Goal: Task Accomplishment & Management: Manage account settings

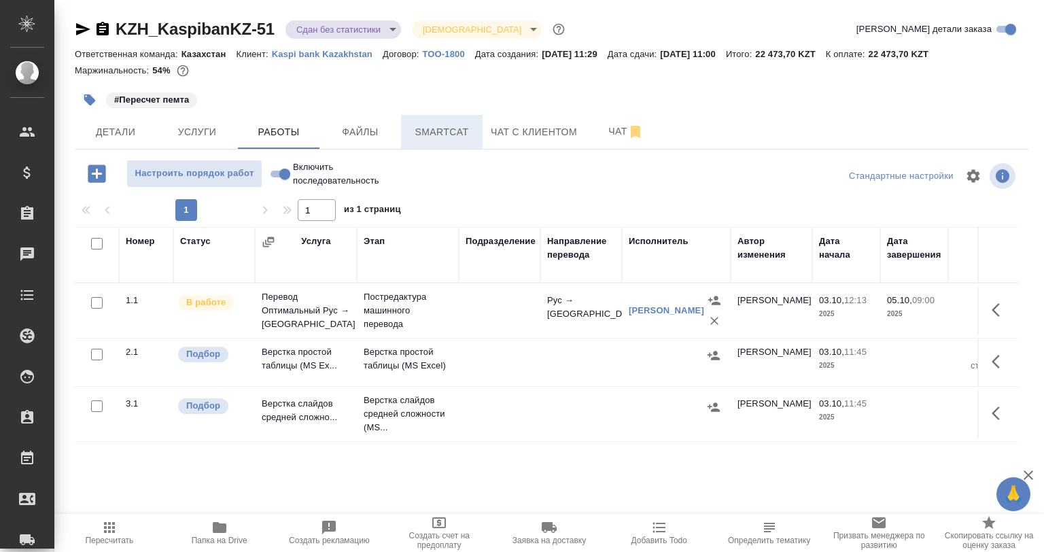
click at [444, 133] on span "Smartcat" at bounding box center [441, 132] width 65 height 17
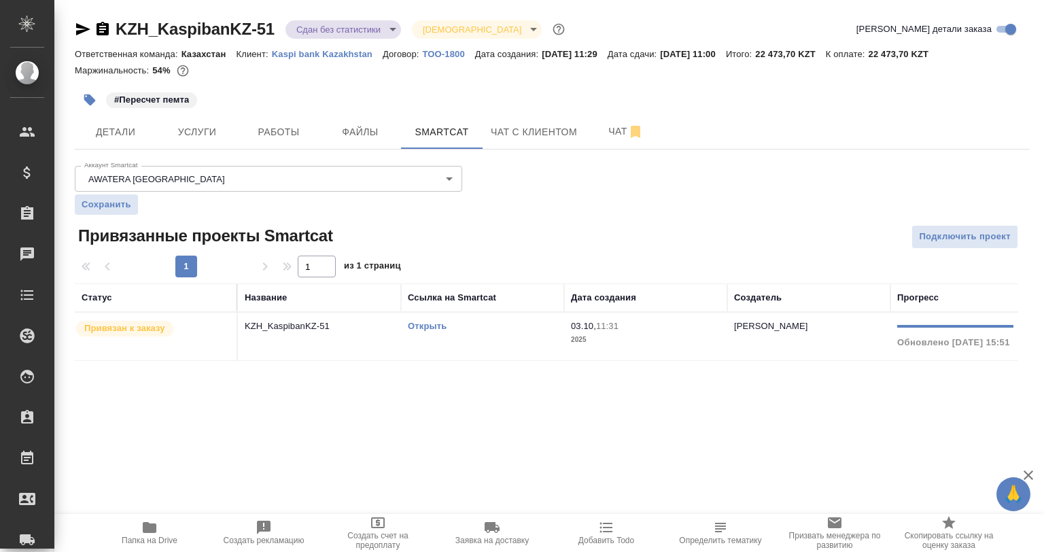
click at [328, 333] on td "KZH_KaspibanKZ-51" at bounding box center [319, 337] width 163 height 48
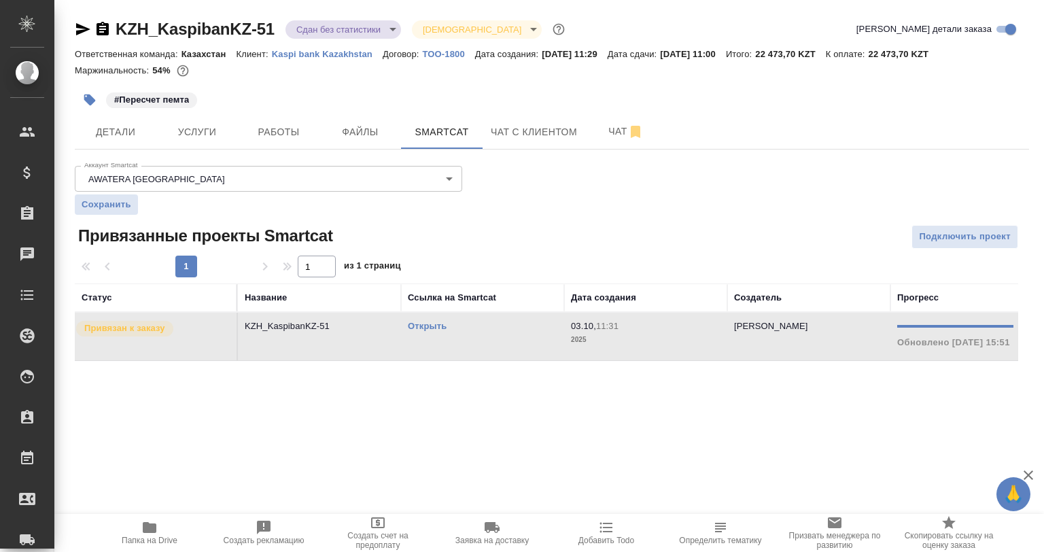
click at [328, 333] on td "KZH_KaspibanKZ-51" at bounding box center [319, 337] width 163 height 48
click at [300, 137] on span "Работы" at bounding box center [278, 132] width 65 height 17
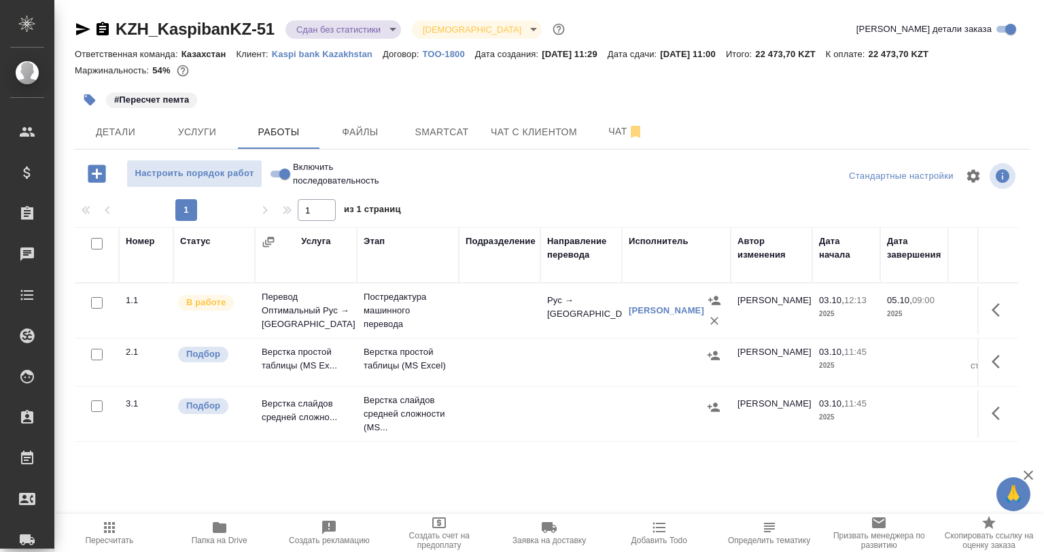
click at [1007, 316] on icon "button" at bounding box center [999, 310] width 16 height 16
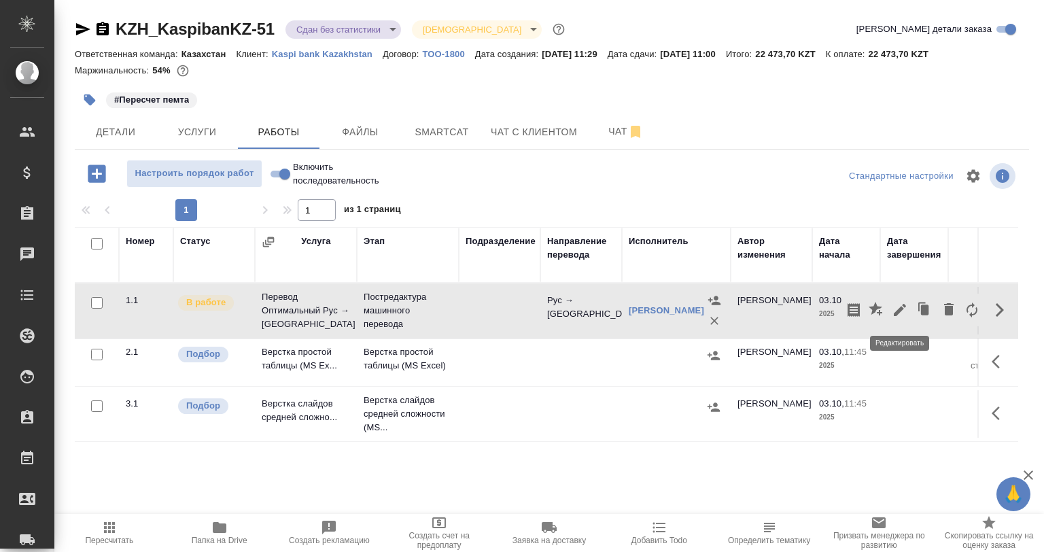
click at [898, 307] on icon "button" at bounding box center [900, 310] width 16 height 16
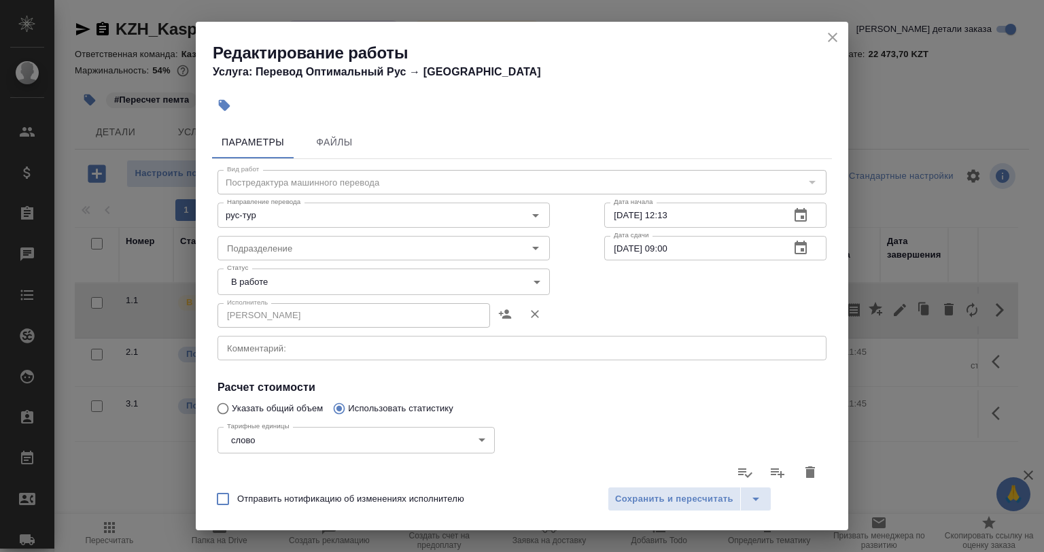
click at [258, 283] on body "🙏 .cls-1 fill:#fff; AWATERA [PERSON_NAME] Спецификации Заказы 0 Чаты Todo Проек…" at bounding box center [522, 276] width 1044 height 552
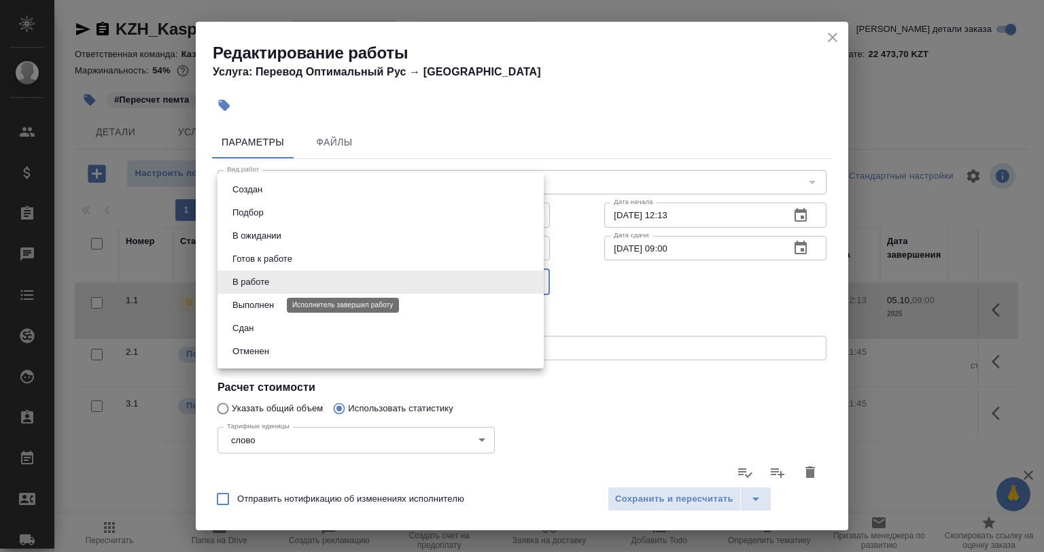
click at [270, 307] on button "Выполнен" at bounding box center [253, 305] width 50 height 15
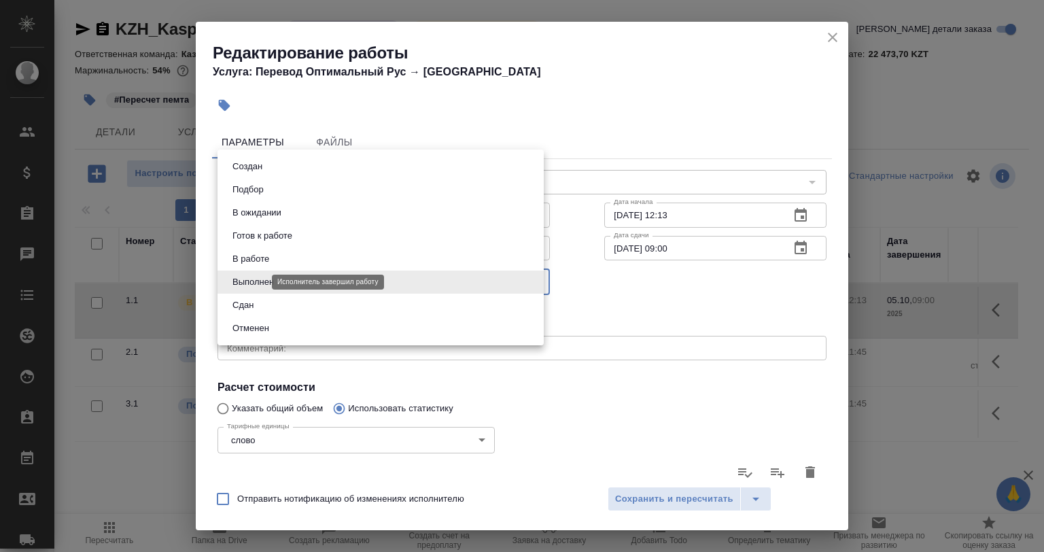
click at [258, 283] on body "🙏 .cls-1 fill:#fff; AWATERA [PERSON_NAME] Спецификации Заказы 0 Чаты Todo Проек…" at bounding box center [522, 276] width 1044 height 552
click at [258, 311] on button "Сдан" at bounding box center [242, 305] width 29 height 15
type input "closed"
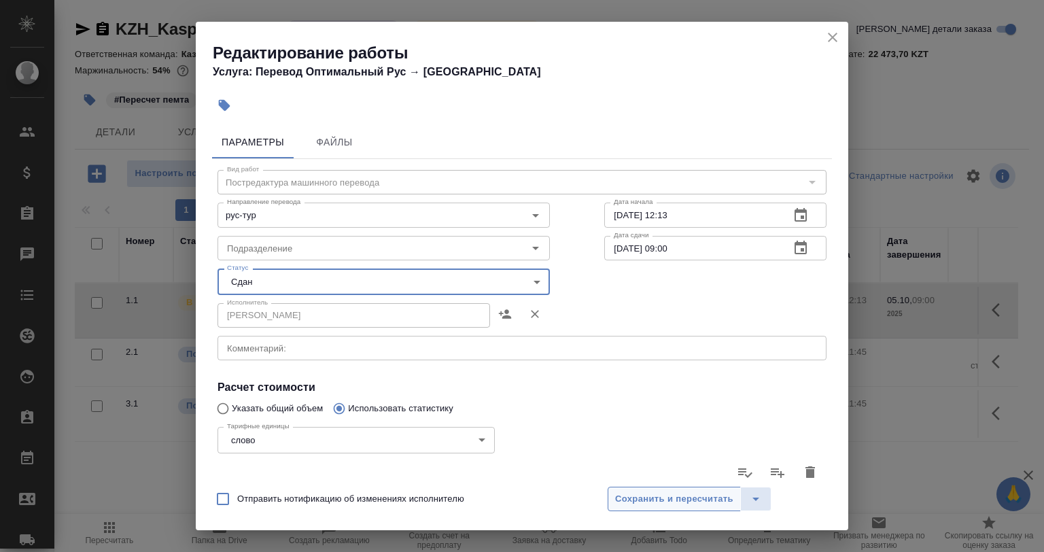
click at [690, 501] on span "Сохранить и пересчитать" at bounding box center [674, 499] width 118 height 16
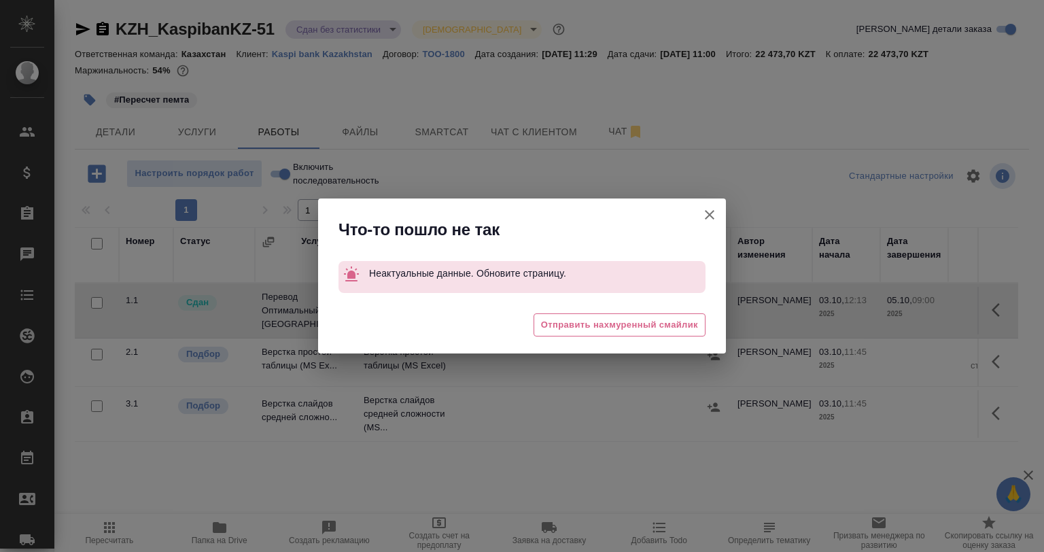
click at [713, 212] on icon "button" at bounding box center [709, 215] width 16 height 16
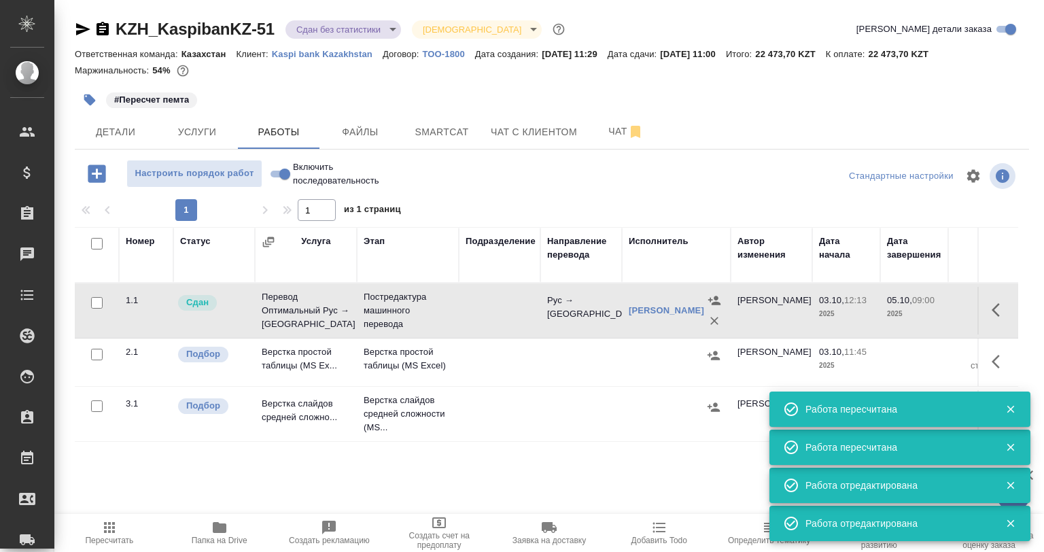
click at [91, 354] on input "checkbox" at bounding box center [97, 355] width 12 height 12
checkbox input "true"
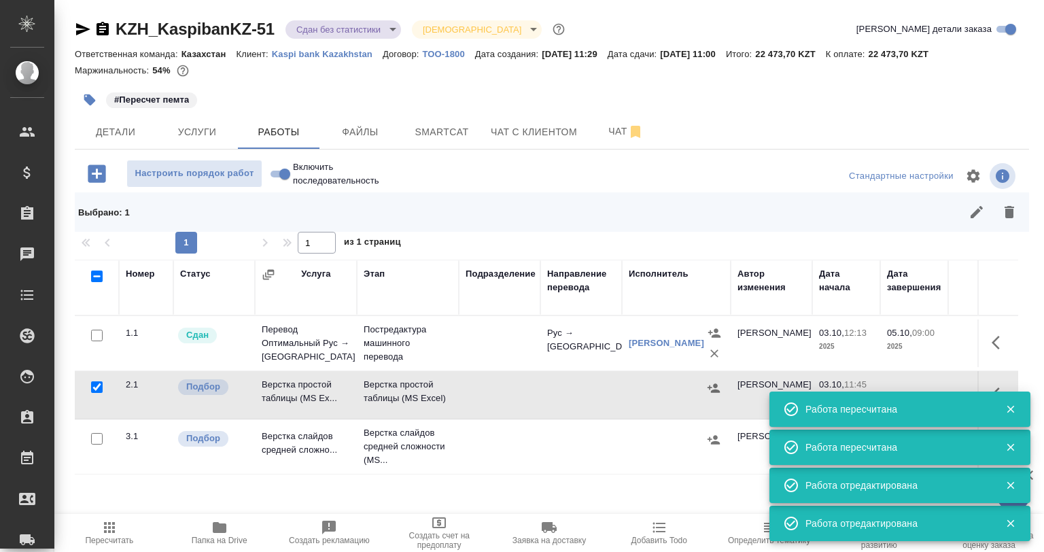
click at [101, 435] on input "checkbox" at bounding box center [97, 439] width 12 height 12
checkbox input "true"
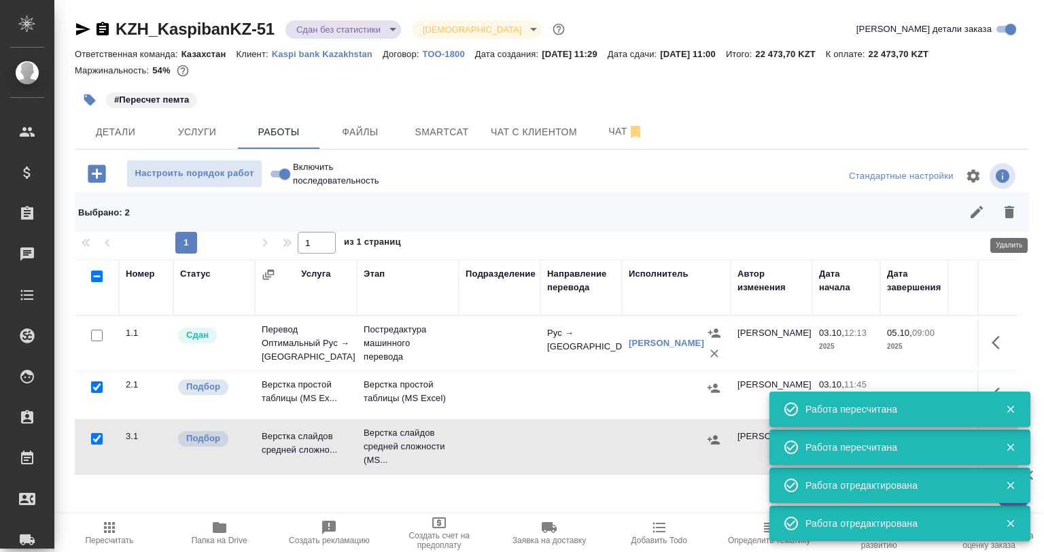
click at [1004, 220] on button "button" at bounding box center [1009, 212] width 33 height 33
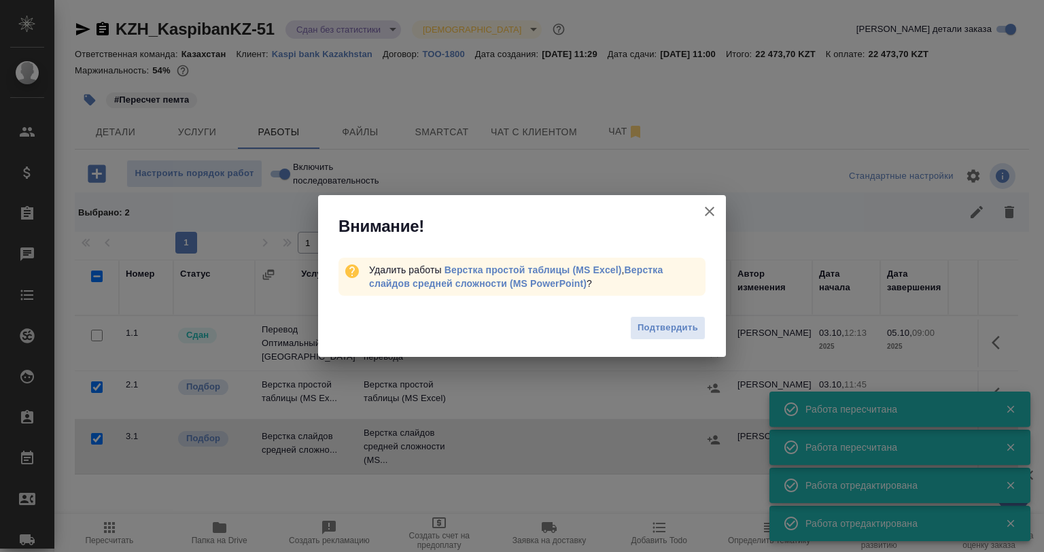
drag, startPoint x: 709, startPoint y: 329, endPoint x: 665, endPoint y: 329, distance: 44.2
click at [684, 329] on div "Подтвердить" at bounding box center [522, 329] width 408 height 54
click at [664, 329] on span "Подтвердить" at bounding box center [667, 328] width 60 height 16
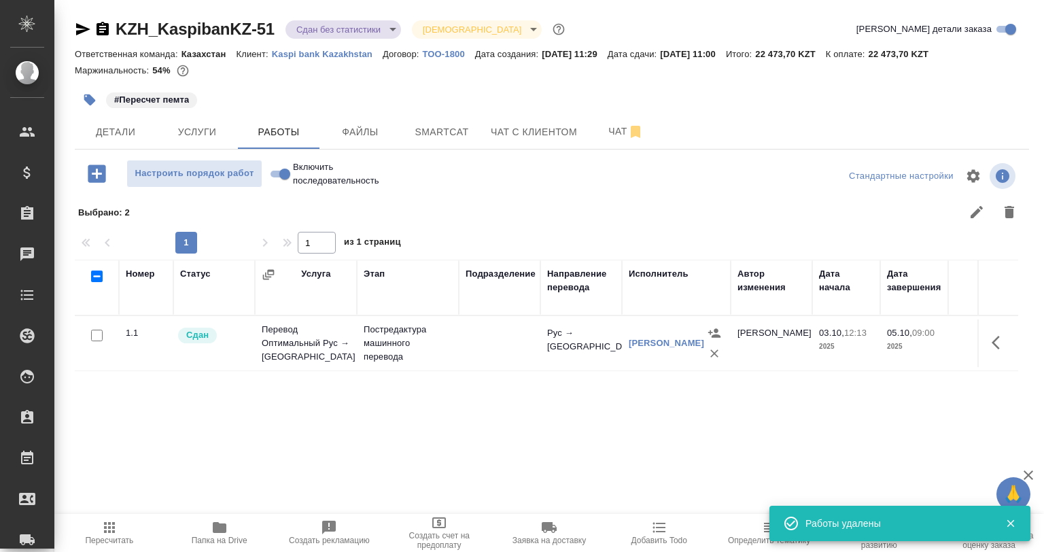
click at [83, 106] on icon "button" at bounding box center [90, 100] width 14 height 14
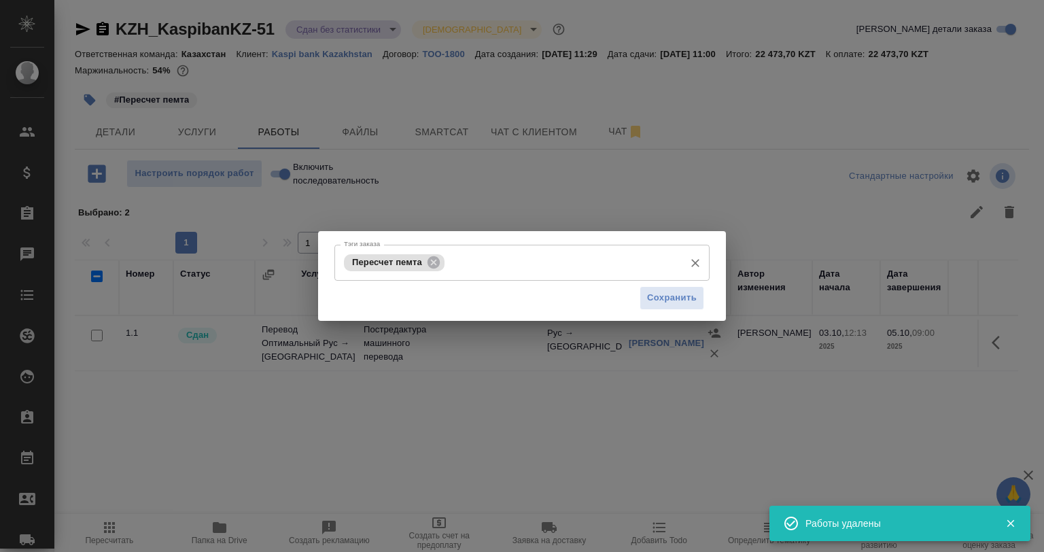
click at [427, 258] on icon at bounding box center [433, 262] width 15 height 15
drag, startPoint x: 668, startPoint y: 295, endPoint x: 658, endPoint y: 296, distance: 9.5
click at [669, 296] on span "Сохранить" at bounding box center [672, 298] width 50 height 16
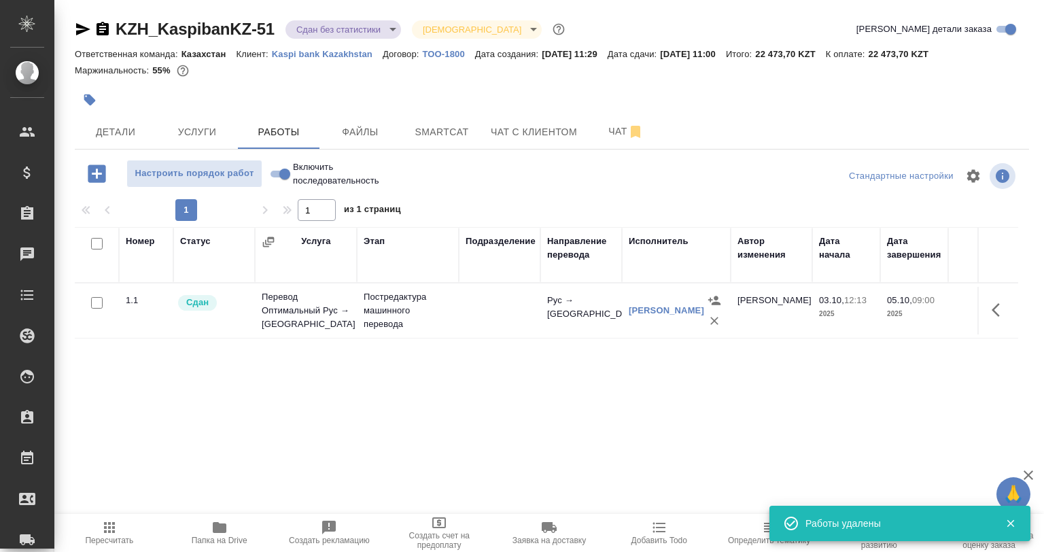
click at [345, 31] on body "🙏 .cls-1 fill:#fff; AWATERA [PERSON_NAME] Спецификации Заказы 0 Чаты Todo Проек…" at bounding box center [522, 276] width 1044 height 552
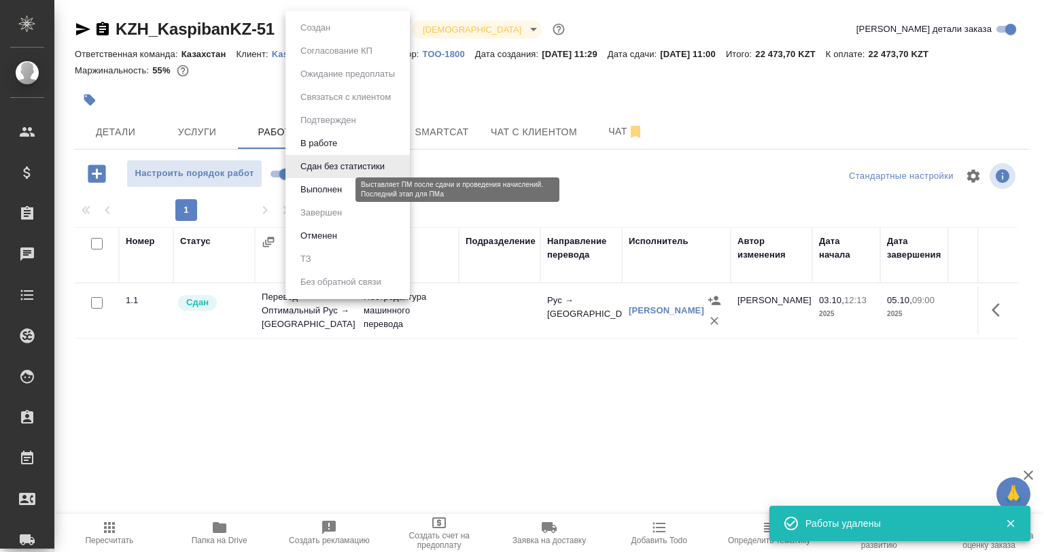
click at [336, 195] on button "Выполнен" at bounding box center [321, 189] width 50 height 15
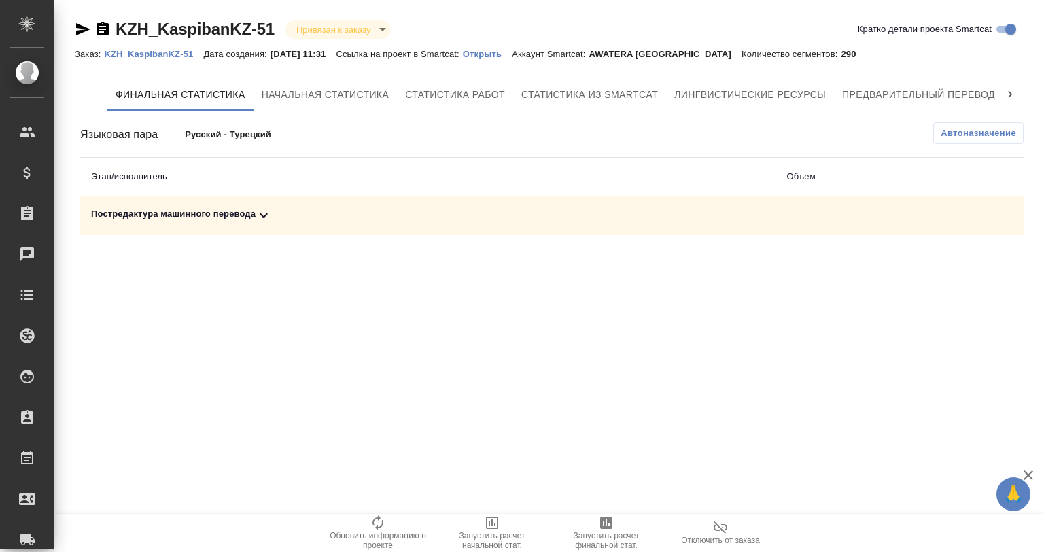
click at [224, 220] on div "Постредактура машинного перевода" at bounding box center [428, 215] width 674 height 16
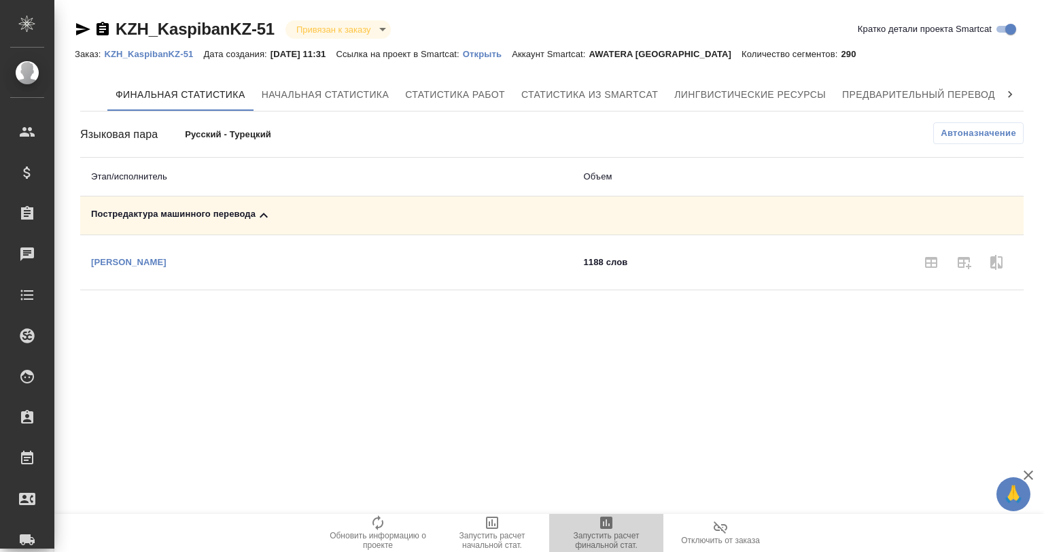
click at [603, 521] on icon "button" at bounding box center [606, 522] width 12 height 12
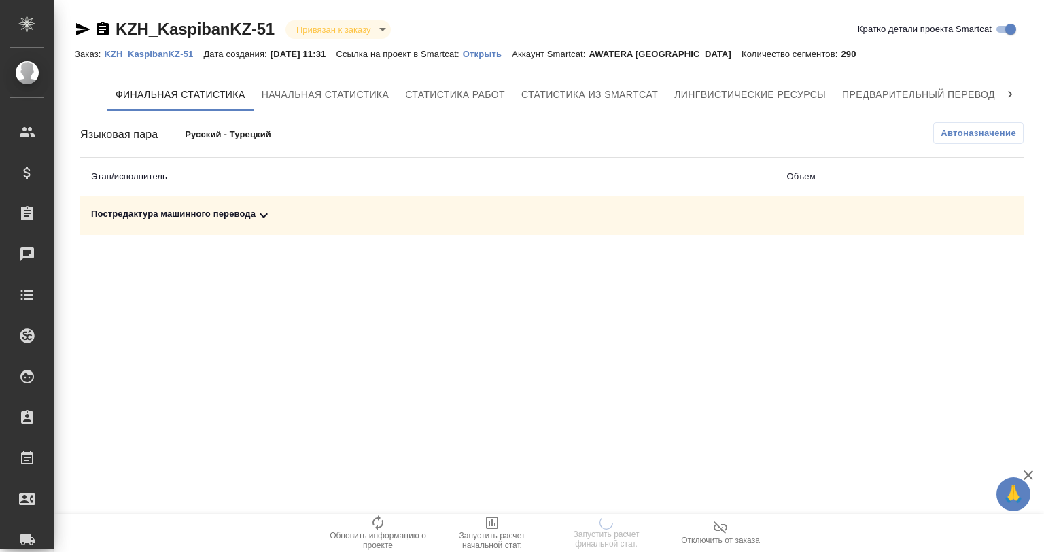
click at [285, 212] on div "Постредактура машинного перевода" at bounding box center [428, 215] width 674 height 16
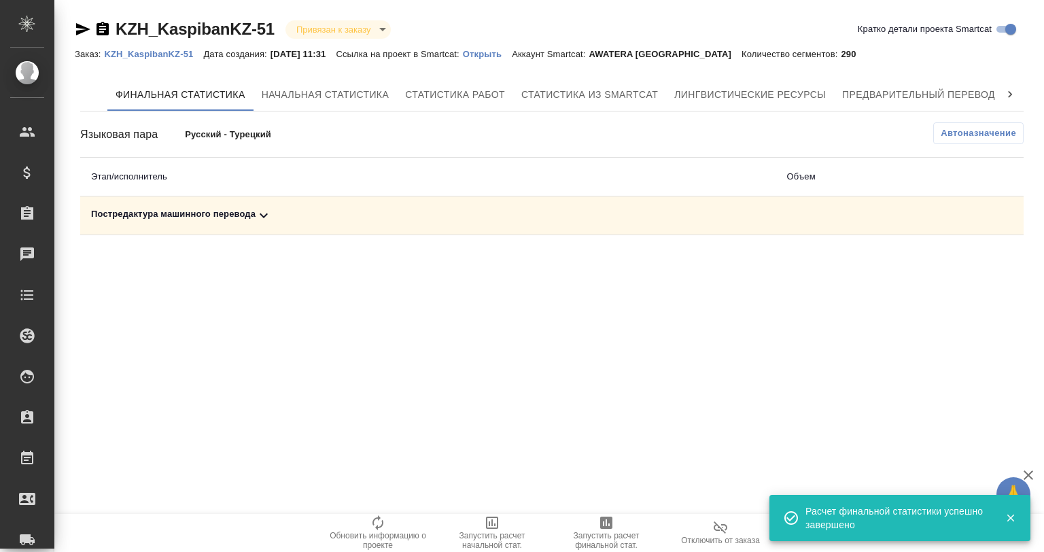
click at [205, 226] on td "Постредактура машинного перевода" at bounding box center [428, 215] width 696 height 39
click at [228, 211] on div "Постредактура машинного перевода" at bounding box center [428, 215] width 674 height 16
click at [923, 261] on icon "button" at bounding box center [931, 262] width 16 height 16
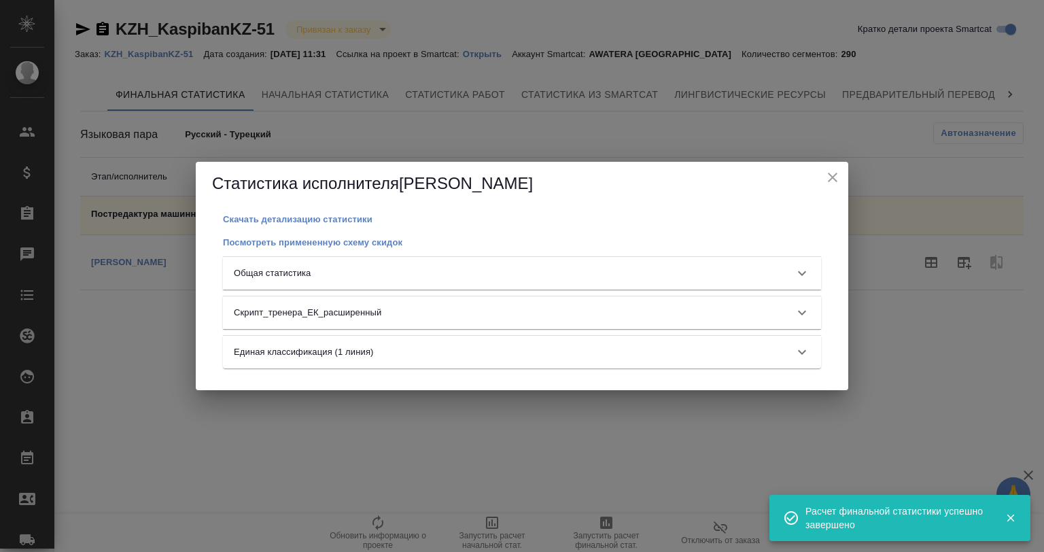
click at [423, 281] on div "Общая статистика" at bounding box center [522, 273] width 598 height 33
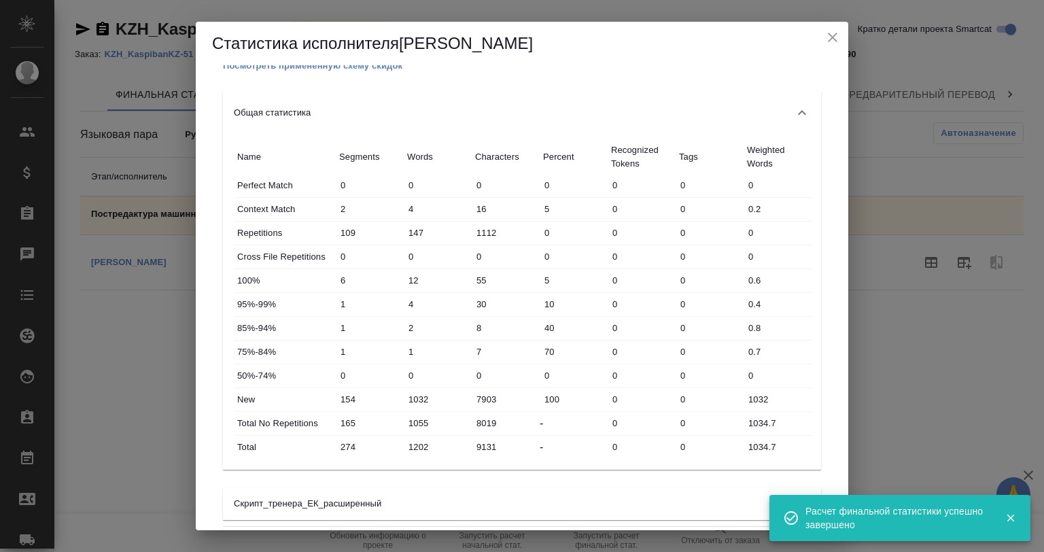
scroll to position [86, 0]
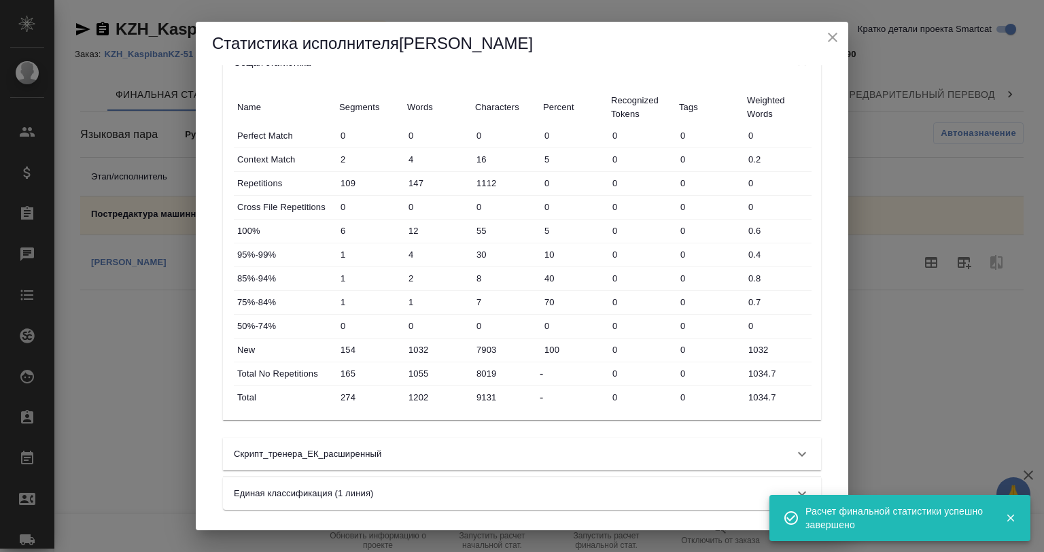
drag, startPoint x: 826, startPoint y: 35, endPoint x: 829, endPoint y: 42, distance: 7.6
click at [826, 35] on icon "close" at bounding box center [832, 37] width 16 height 16
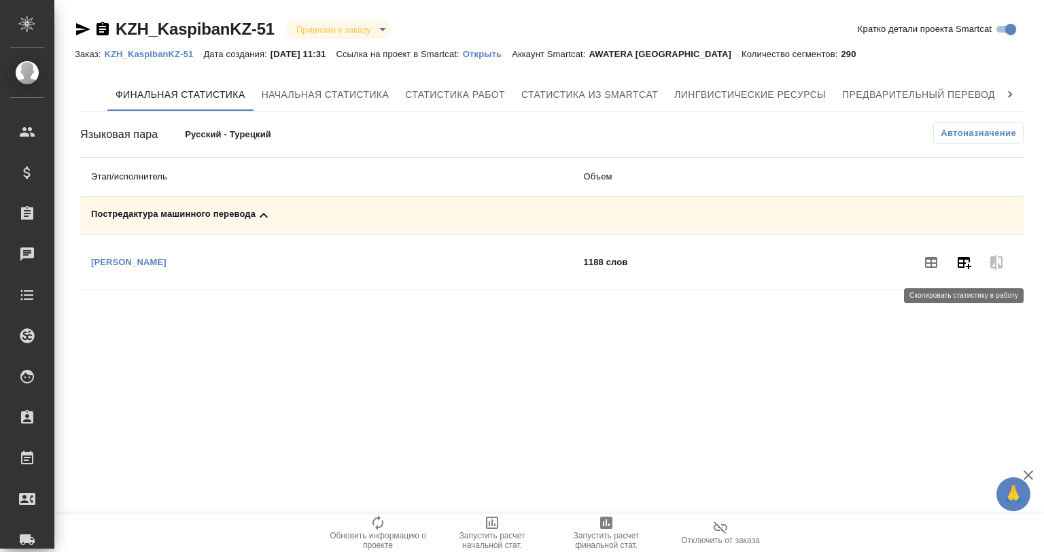
click at [952, 260] on button "button" at bounding box center [963, 262] width 33 height 33
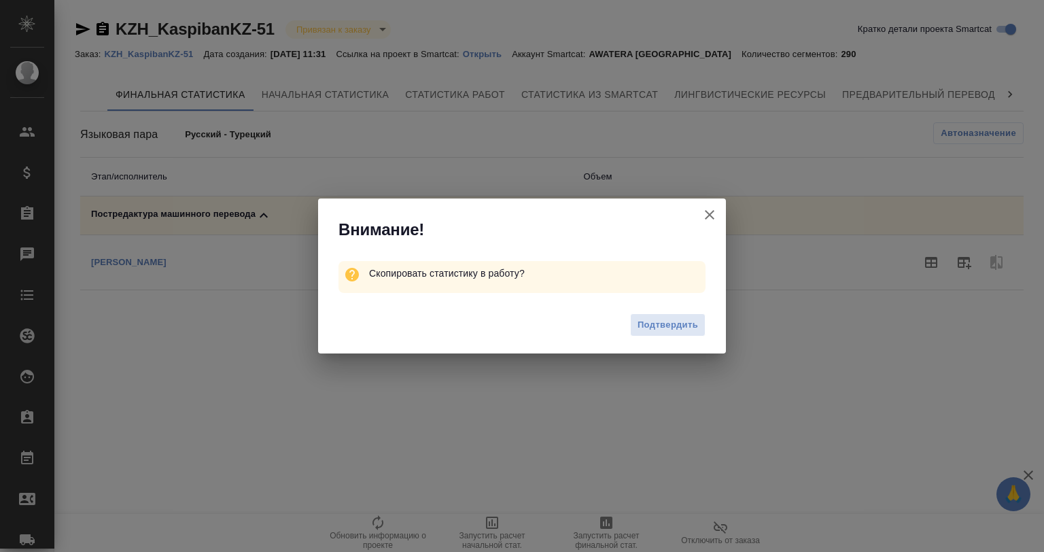
click at [706, 319] on div "Подтвердить" at bounding box center [522, 327] width 408 height 54
drag, startPoint x: 682, startPoint y: 323, endPoint x: 533, endPoint y: 107, distance: 262.4
click at [680, 323] on span "Подтвердить" at bounding box center [667, 325] width 60 height 16
